Goal: Task Accomplishment & Management: Use online tool/utility

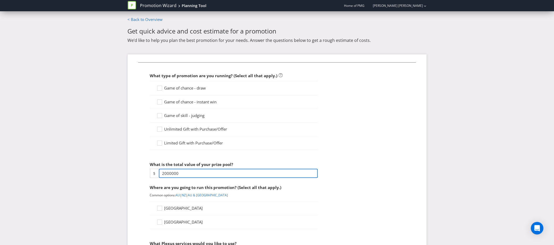
click at [179, 171] on input "2000000" at bounding box center [238, 173] width 159 height 9
drag, startPoint x: 186, startPoint y: 172, endPoint x: 129, endPoint y: 172, distance: 57.4
click at [129, 172] on div "What type of promotion are you running? (Select all that apply.) Game of chance…" at bounding box center [277, 246] width 299 height 383
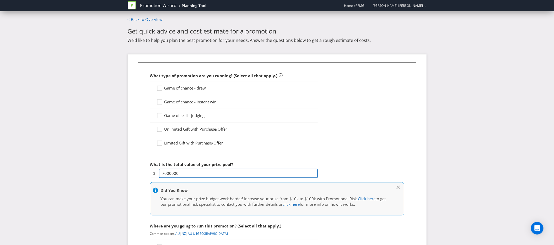
type input "7000000"
click at [158, 101] on icon at bounding box center [160, 103] width 8 height 8
click at [0, 0] on input "Game of chance - instant win" at bounding box center [0, 0] width 0 height 0
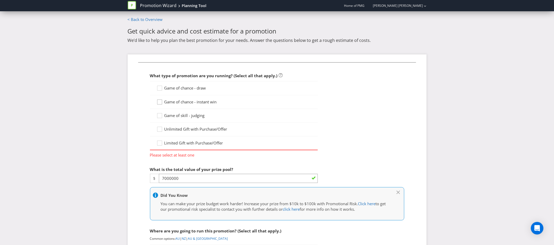
click at [160, 101] on icon at bounding box center [160, 103] width 8 height 8
click at [0, 0] on input "Game of chance - instant win" at bounding box center [0, 0] width 0 height 0
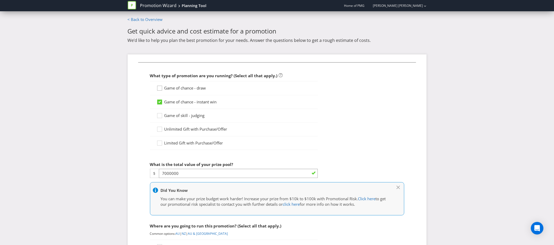
click at [160, 87] on div at bounding box center [159, 86] width 3 height 3
click at [0, 0] on input "Game of chance - draw" at bounding box center [0, 0] width 0 height 0
click at [160, 89] on icon at bounding box center [160, 89] width 8 height 8
click at [0, 0] on input "Game of chance - draw" at bounding box center [0, 0] width 0 height 0
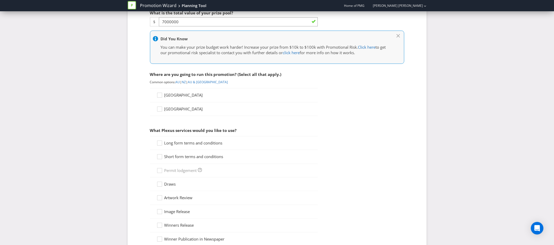
scroll to position [152, 0]
click at [166, 93] on span "[GEOGRAPHIC_DATA]" at bounding box center [183, 94] width 39 height 5
click at [0, 0] on input "[GEOGRAPHIC_DATA]" at bounding box center [0, 0] width 0 height 0
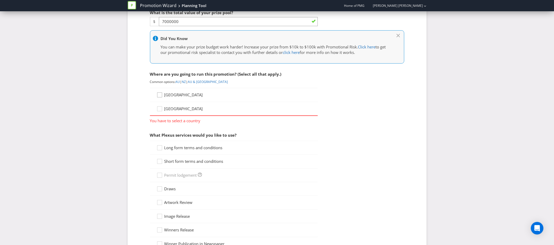
click at [164, 96] on icon at bounding box center [160, 96] width 8 height 8
click at [0, 0] on input "[GEOGRAPHIC_DATA]" at bounding box center [0, 0] width 0 height 0
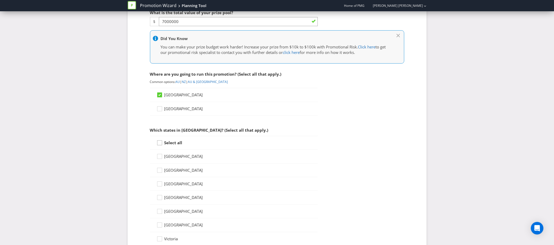
click at [160, 144] on icon at bounding box center [160, 144] width 8 height 8
click at [0, 0] on input "Select all" at bounding box center [0, 0] width 0 height 0
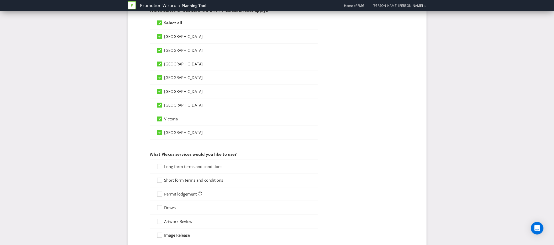
scroll to position [278, 0]
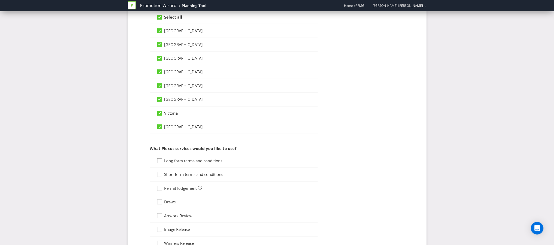
click at [159, 160] on icon at bounding box center [160, 162] width 8 height 8
click at [0, 0] on input "Long form terms and conditions" at bounding box center [0, 0] width 0 height 0
click at [161, 172] on div at bounding box center [159, 173] width 3 height 3
click at [0, 0] on input "Short form terms and conditions" at bounding box center [0, 0] width 0 height 0
click at [161, 156] on div "Long form terms and conditions" at bounding box center [234, 161] width 168 height 14
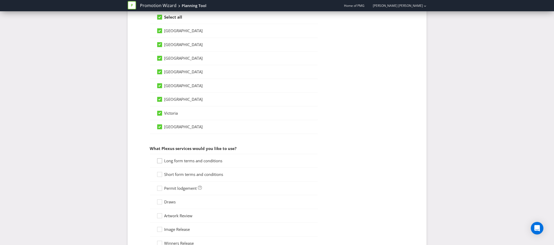
click at [161, 158] on div at bounding box center [159, 159] width 3 height 3
click at [0, 0] on input "Long form terms and conditions" at bounding box center [0, 0] width 0 height 0
click at [160, 174] on icon at bounding box center [160, 176] width 8 height 8
click at [0, 0] on input "Short form terms and conditions" at bounding box center [0, 0] width 0 height 0
click at [161, 187] on icon at bounding box center [160, 190] width 8 height 8
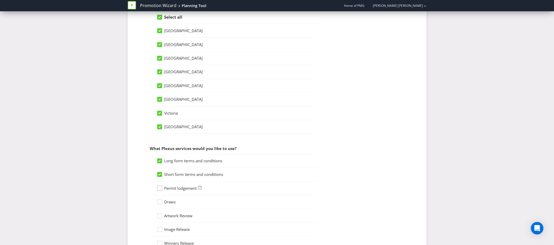
click at [0, 0] on input "Permit lodgement" at bounding box center [0, 0] width 0 height 0
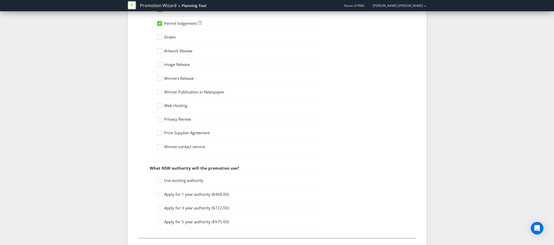
scroll to position [468, 0]
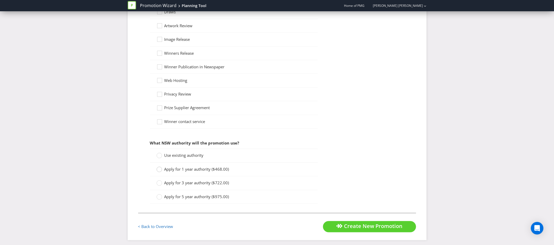
click at [158, 168] on circle at bounding box center [158, 169] width 5 height 5
click at [0, 0] on input "Apply for 1 year authority ($468.00)" at bounding box center [0, 0] width 0 height 0
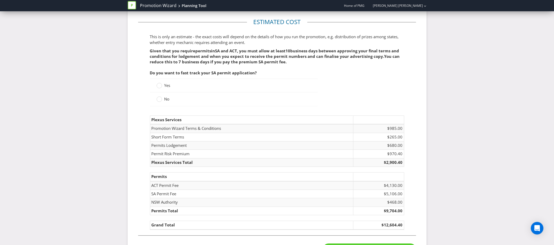
scroll to position [668, 0]
